Goal: Information Seeking & Learning: Find specific page/section

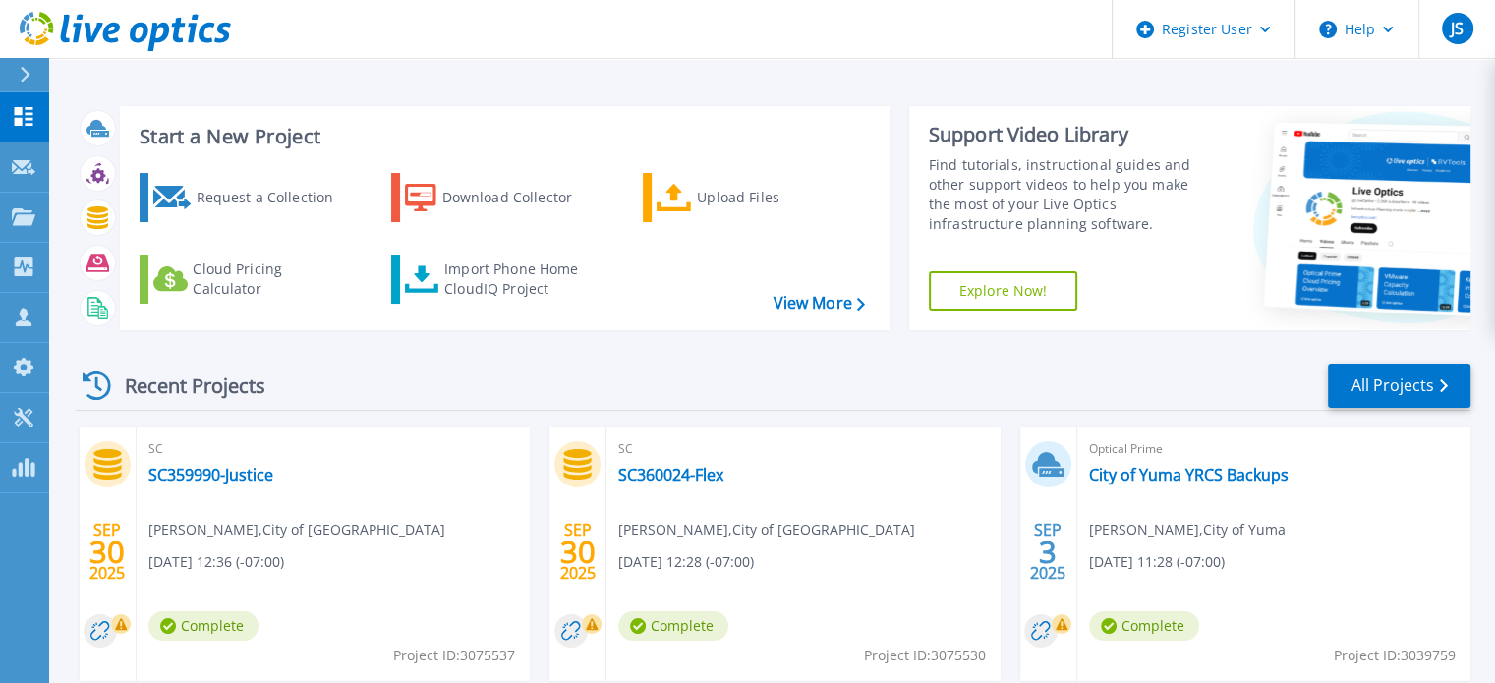
click at [22, 78] on icon at bounding box center [25, 75] width 11 height 16
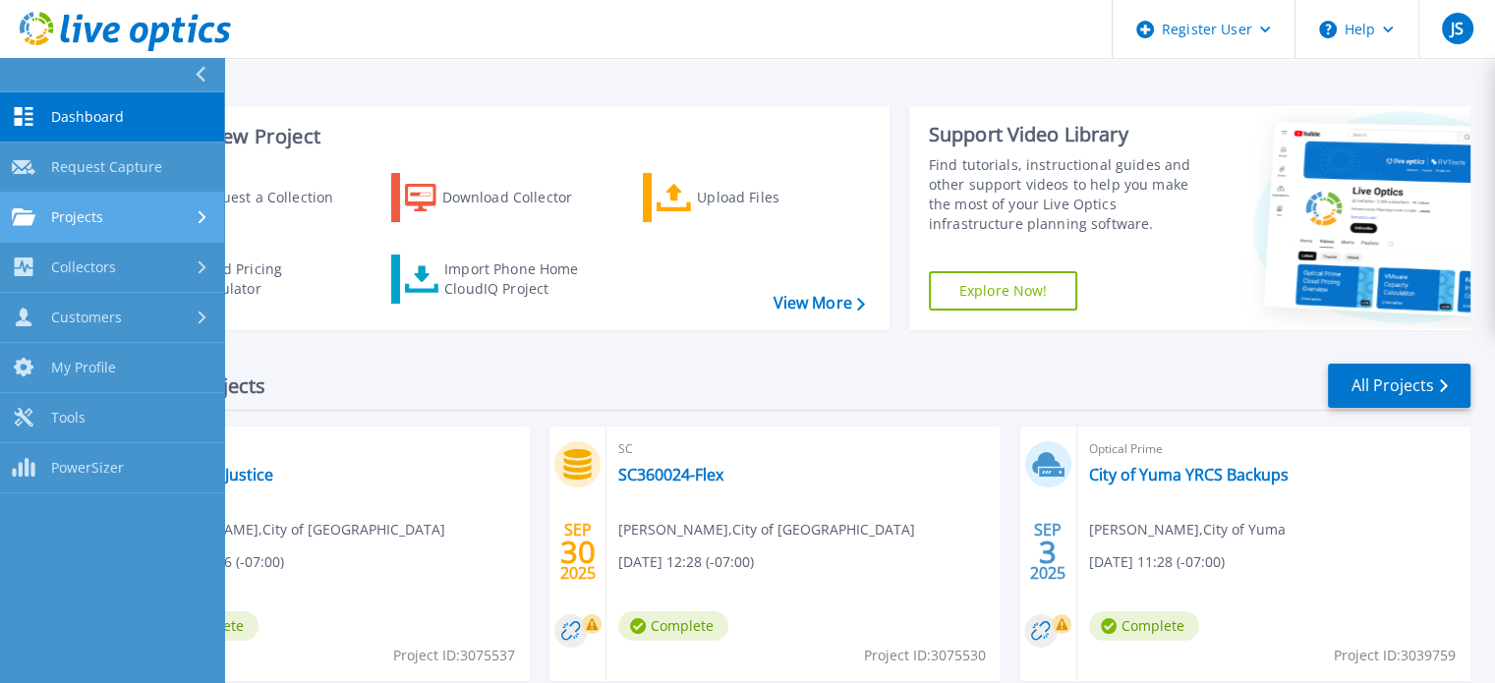
click at [76, 215] on span "Projects" at bounding box center [77, 217] width 52 height 18
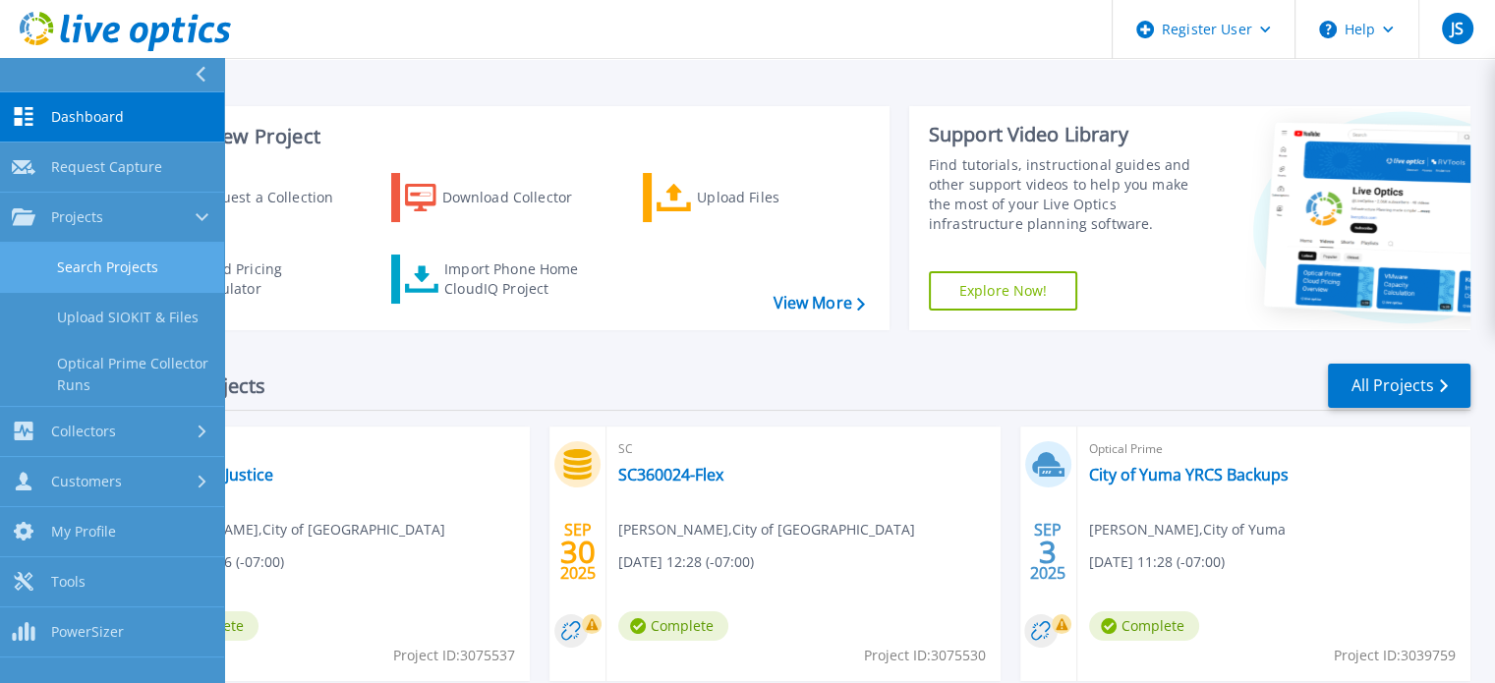
click at [75, 259] on link "Search Projects" at bounding box center [112, 268] width 224 height 50
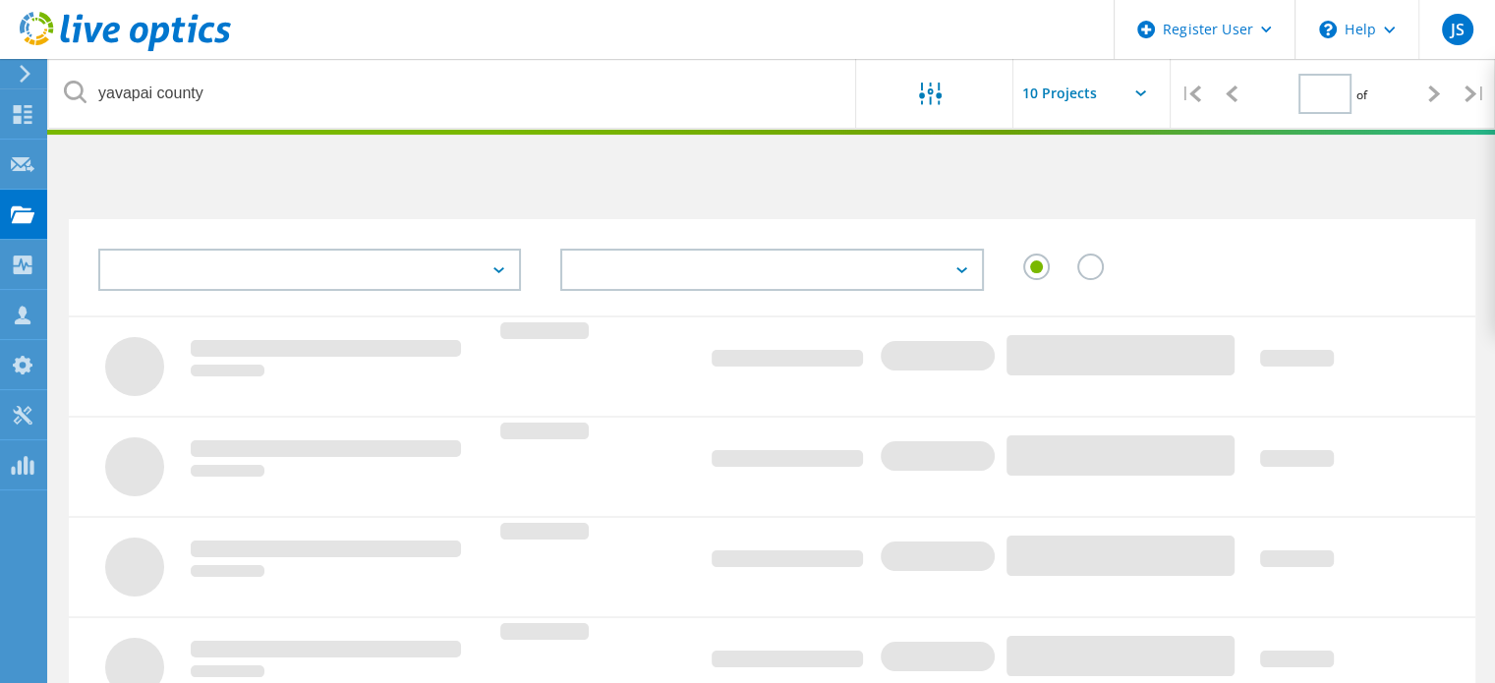
type input "1"
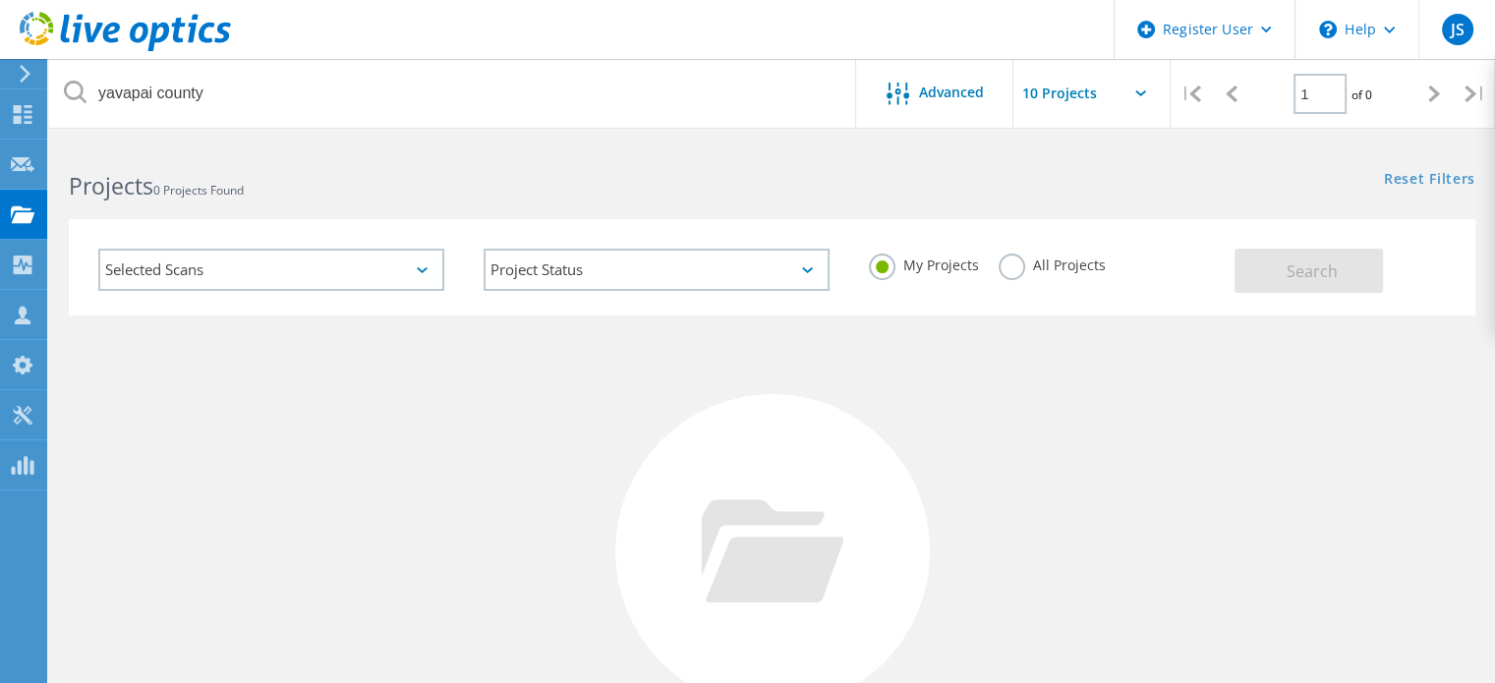
click at [421, 261] on div "Selected Scans" at bounding box center [271, 270] width 346 height 42
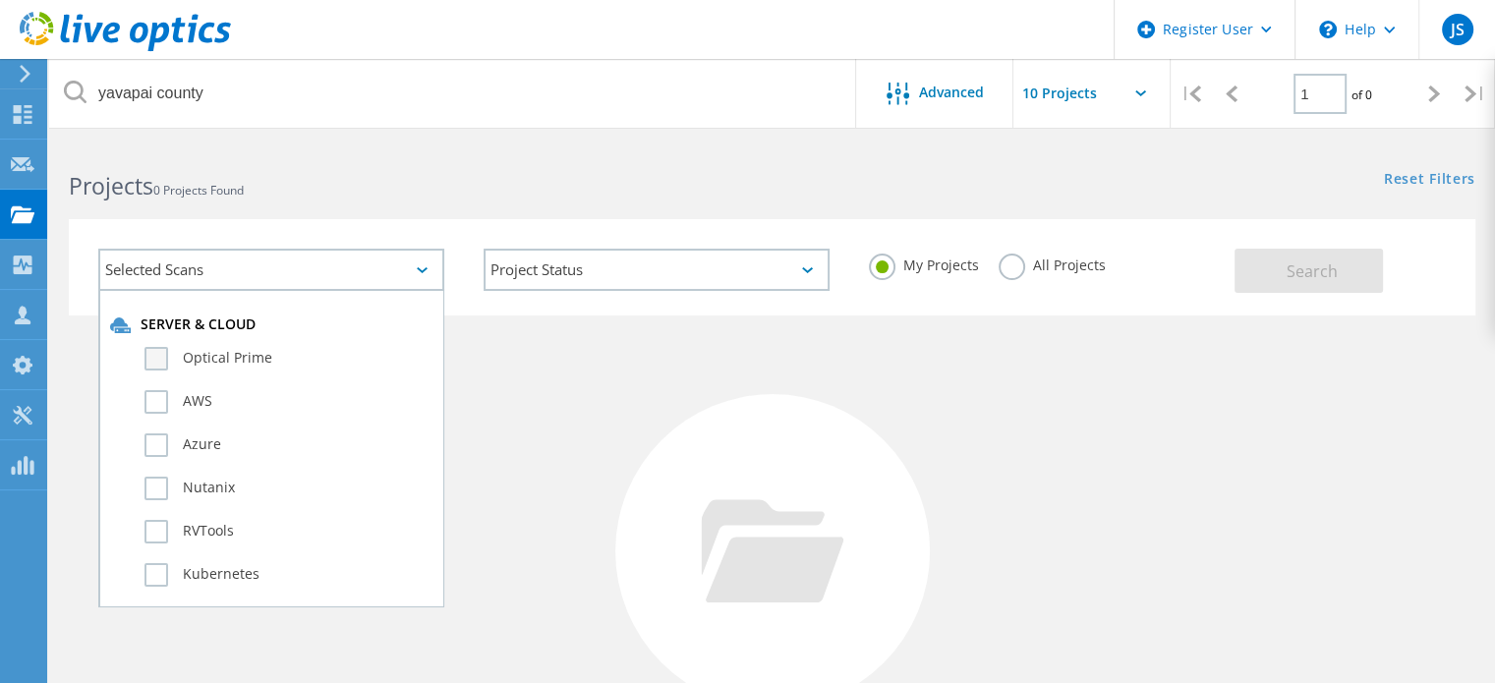
click at [158, 361] on label "Optical Prime" at bounding box center [288, 359] width 288 height 24
click at [0, 0] on input "Optical Prime" at bounding box center [0, 0] width 0 height 0
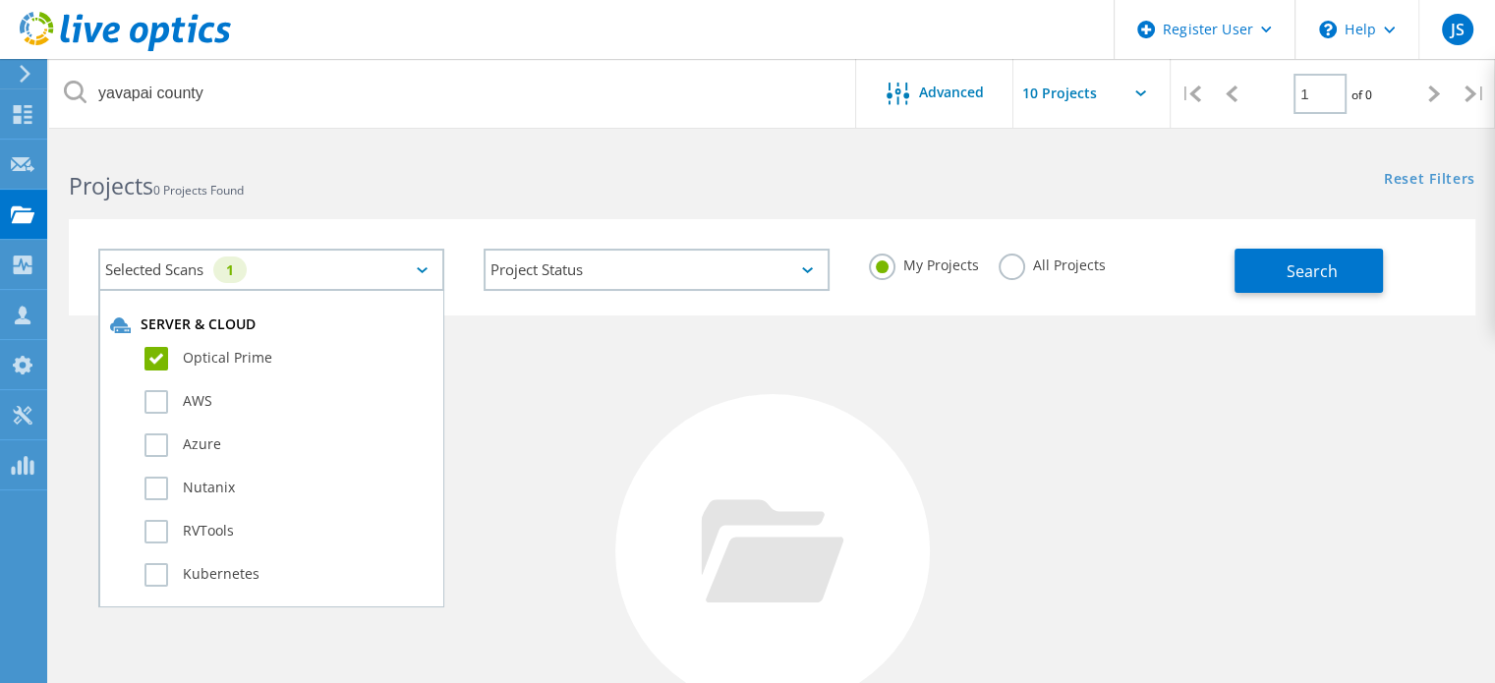
click at [1010, 267] on label "All Projects" at bounding box center [1052, 263] width 107 height 19
click at [0, 0] on input "All Projects" at bounding box center [0, 0] width 0 height 0
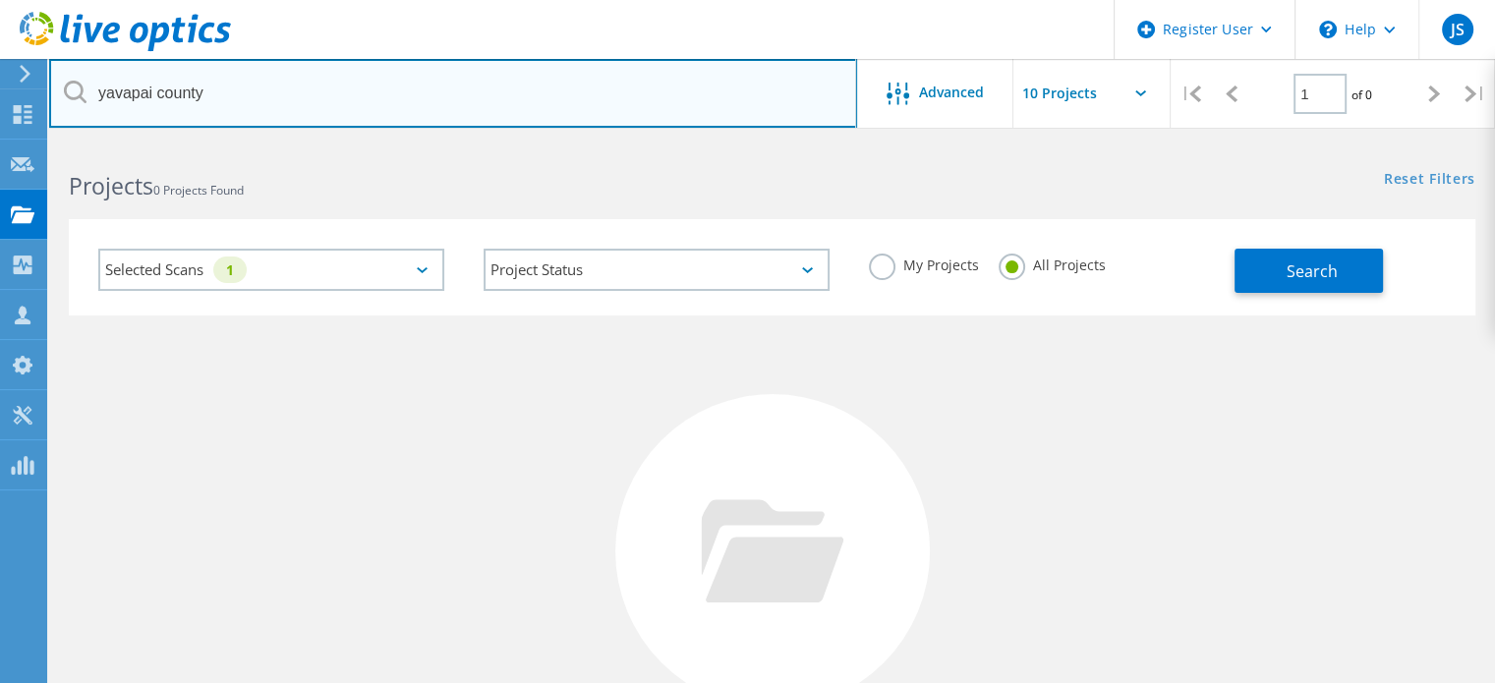
click at [333, 95] on input "yavapai county" at bounding box center [453, 93] width 808 height 69
drag, startPoint x: 333, startPoint y: 95, endPoint x: 50, endPoint y: 90, distance: 283.1
click at [165, 95] on input "yavapai county" at bounding box center [453, 93] width 808 height 69
click at [252, 93] on input "yavapai county" at bounding box center [453, 93] width 808 height 69
drag, startPoint x: 215, startPoint y: 94, endPoint x: 0, endPoint y: 98, distance: 215.3
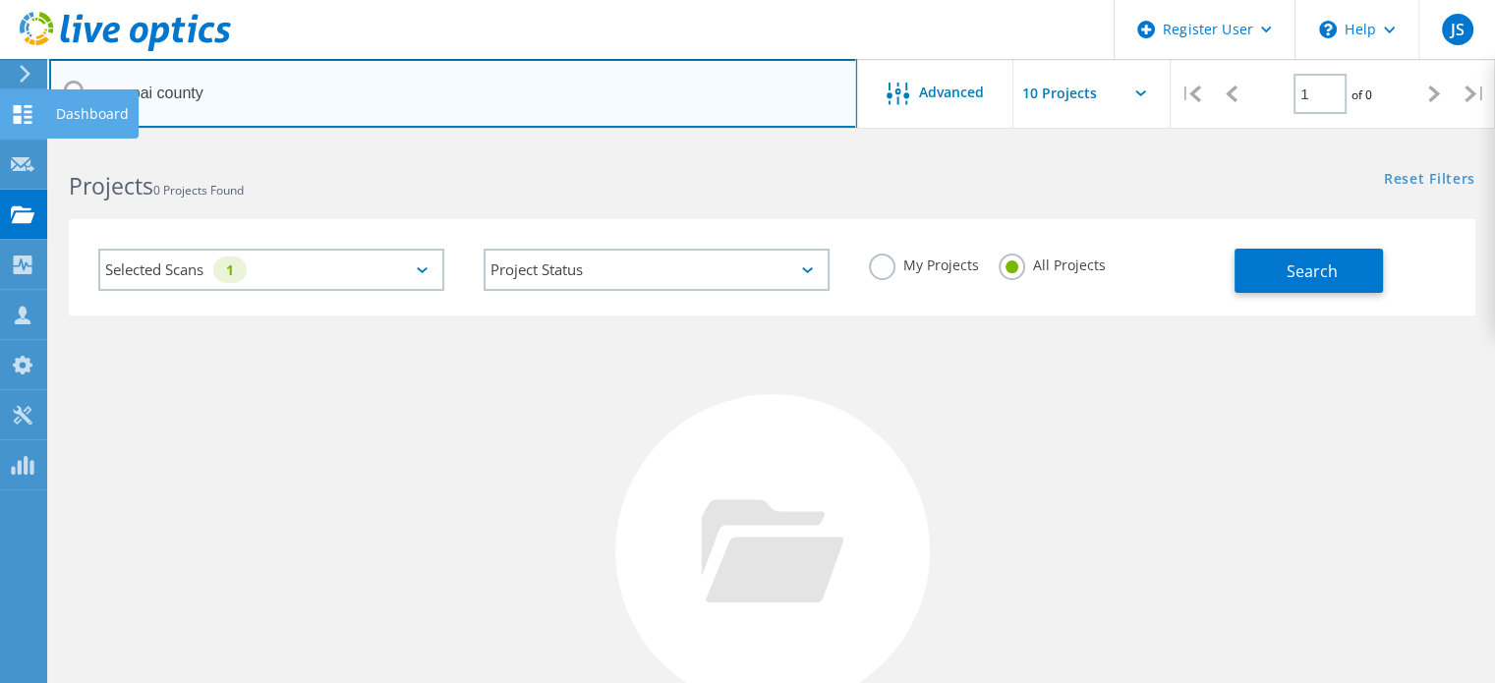
click at [0, 143] on div "Register User \n Help Explore Helpful Articles Contact Support JS Dell User [PE…" at bounding box center [747, 524] width 1495 height 763
click at [273, 96] on input "yavapai county" at bounding box center [453, 93] width 808 height 69
drag, startPoint x: 210, startPoint y: 93, endPoint x: 97, endPoint y: 93, distance: 113.0
click at [97, 93] on input "yavapai county" at bounding box center [453, 93] width 808 height 69
type input "[GEOGRAPHIC_DATA]"
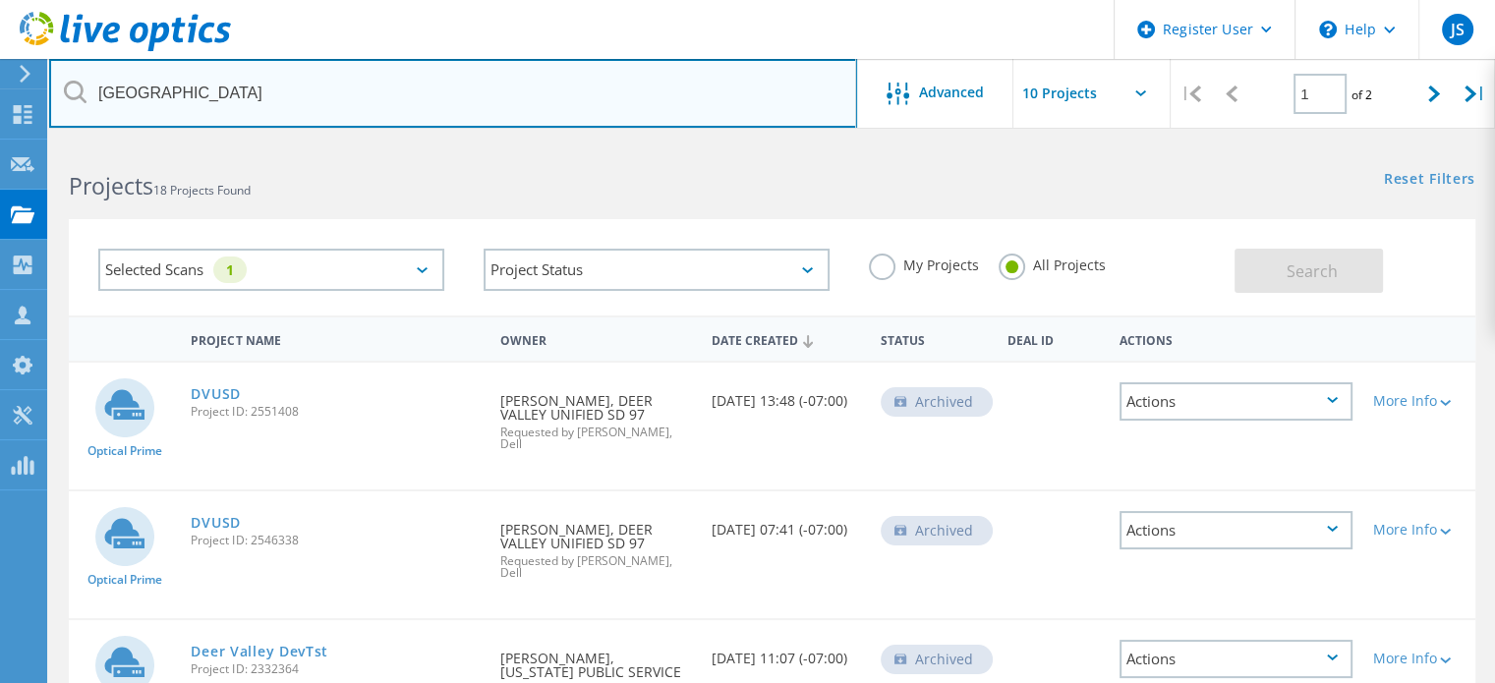
scroll to position [98, 0]
